Goal: Navigation & Orientation: Go to known website

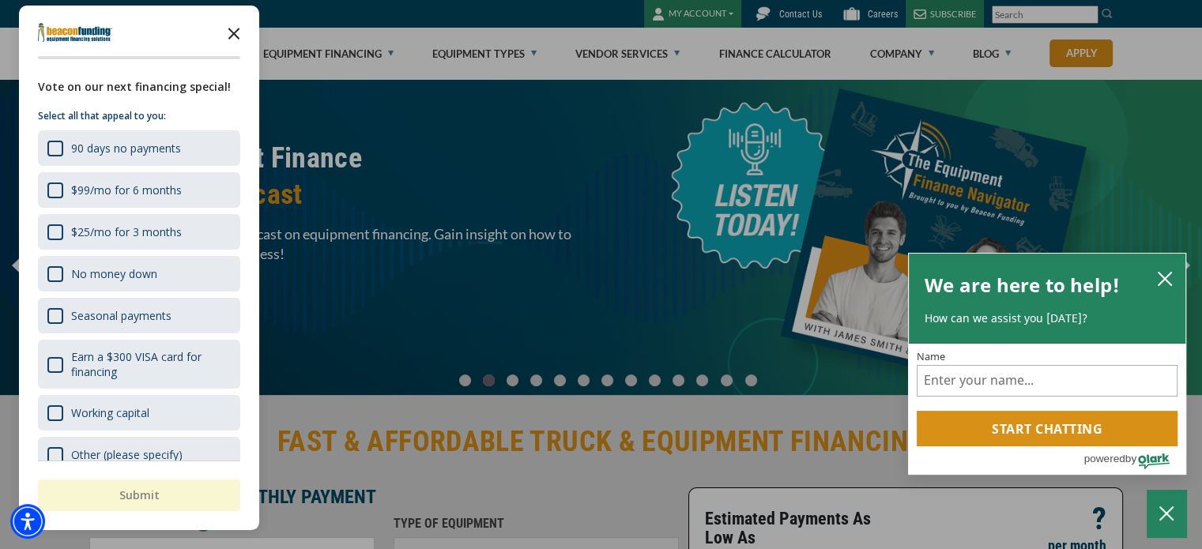
click at [243, 33] on icon "Close the survey" at bounding box center [234, 33] width 32 height 32
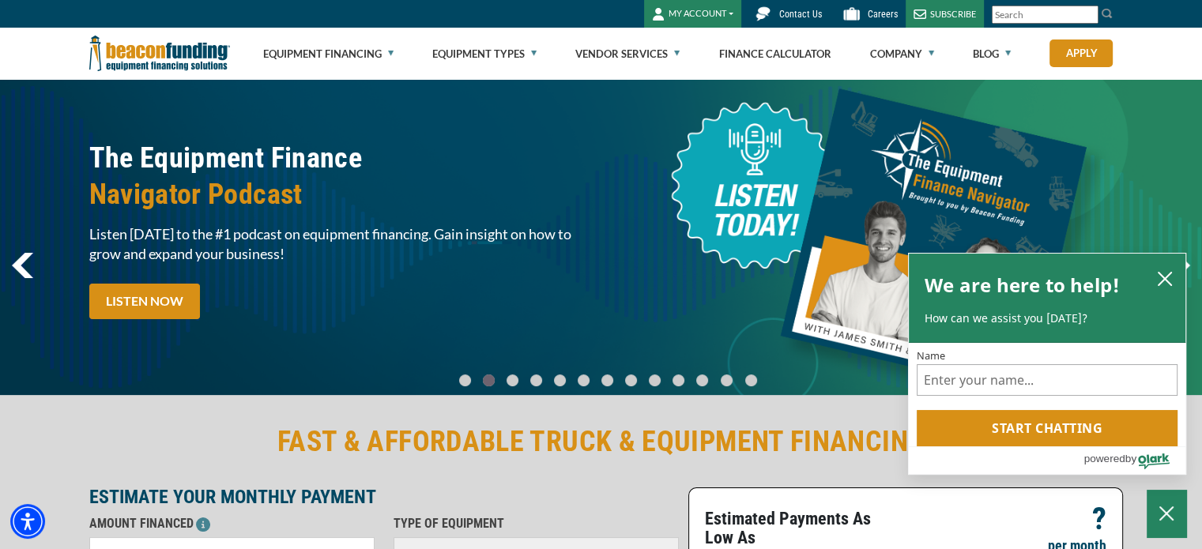
click at [714, 15] on button "MY ACCOUNT" at bounding box center [692, 14] width 97 height 28
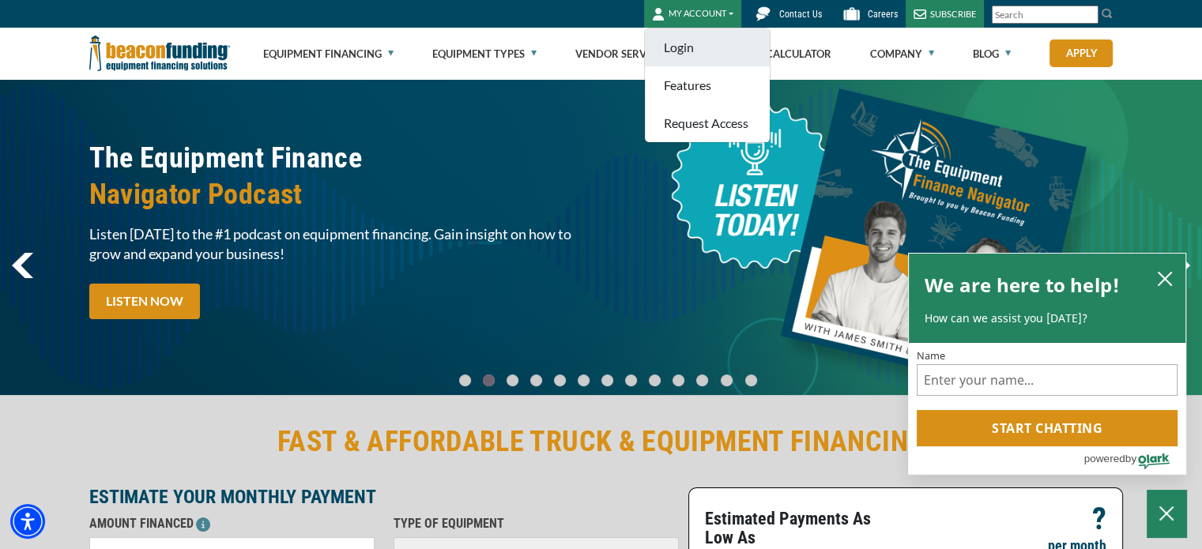
click at [702, 48] on link "Login" at bounding box center [707, 47] width 125 height 38
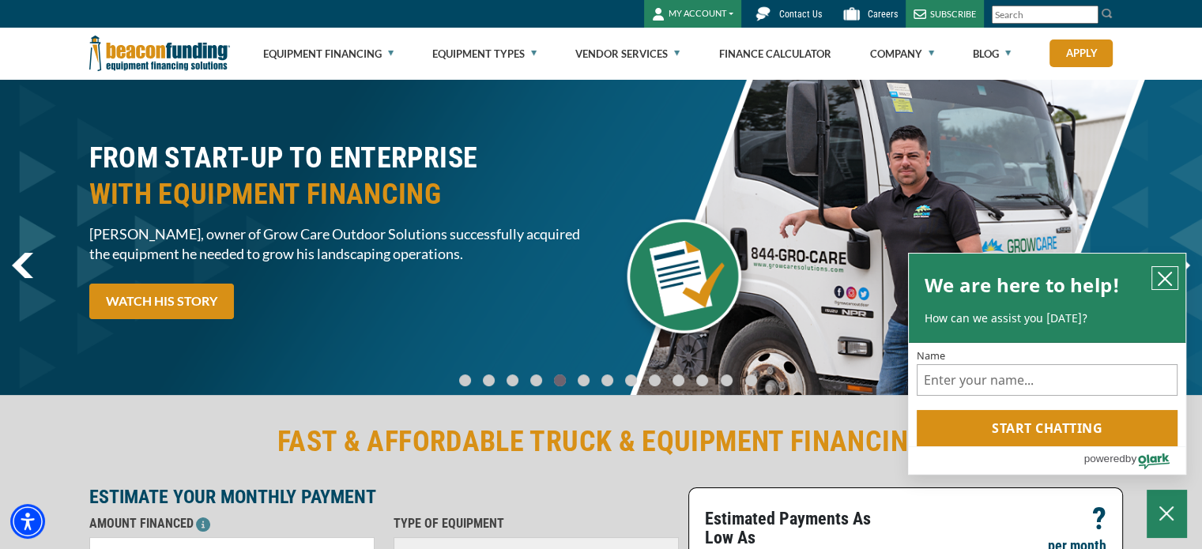
click at [1164, 276] on icon "close chatbox" at bounding box center [1165, 279] width 16 height 16
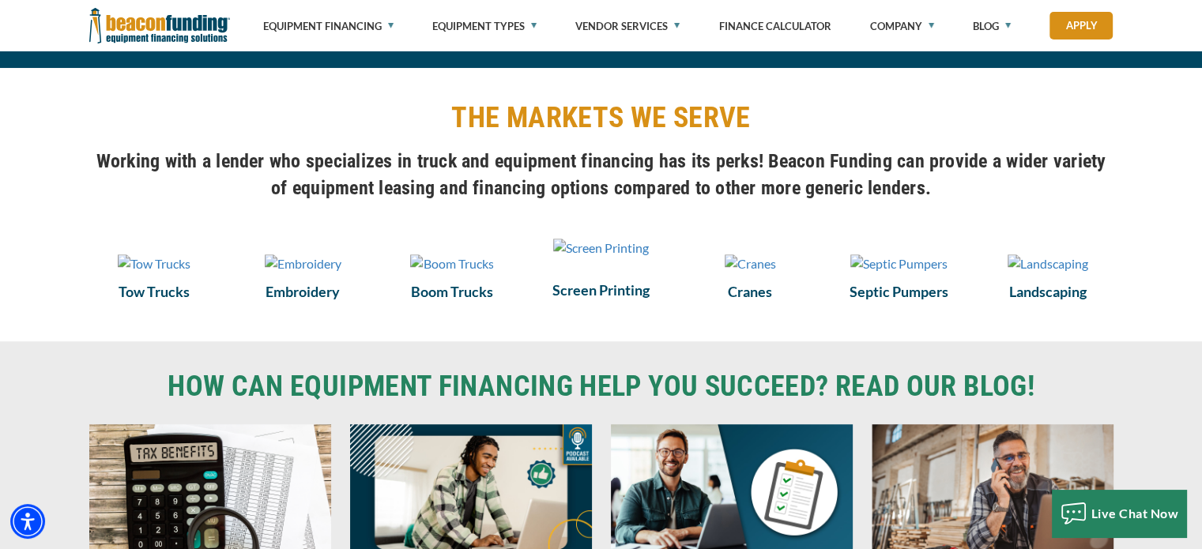
scroll to position [1106, 0]
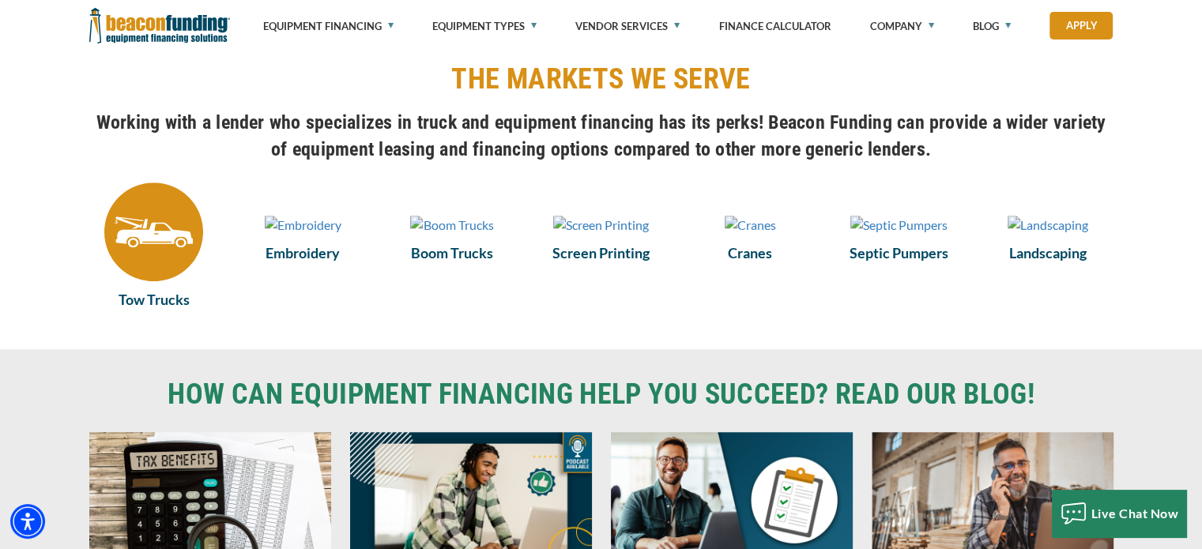
click at [158, 251] on img at bounding box center [153, 232] width 99 height 99
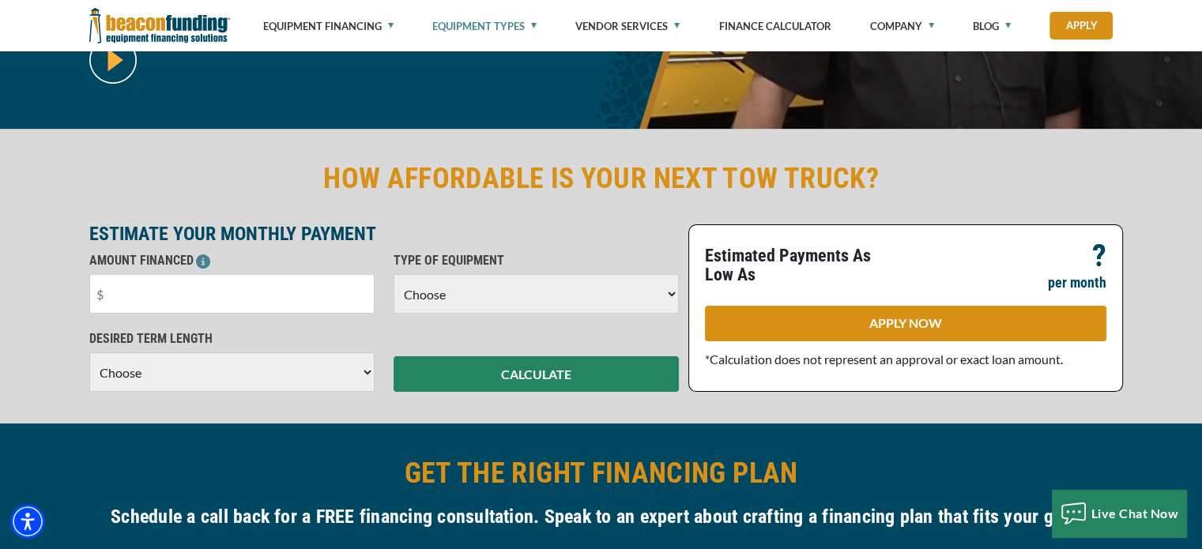
scroll to position [316, 0]
